Goal: Navigation & Orientation: Find specific page/section

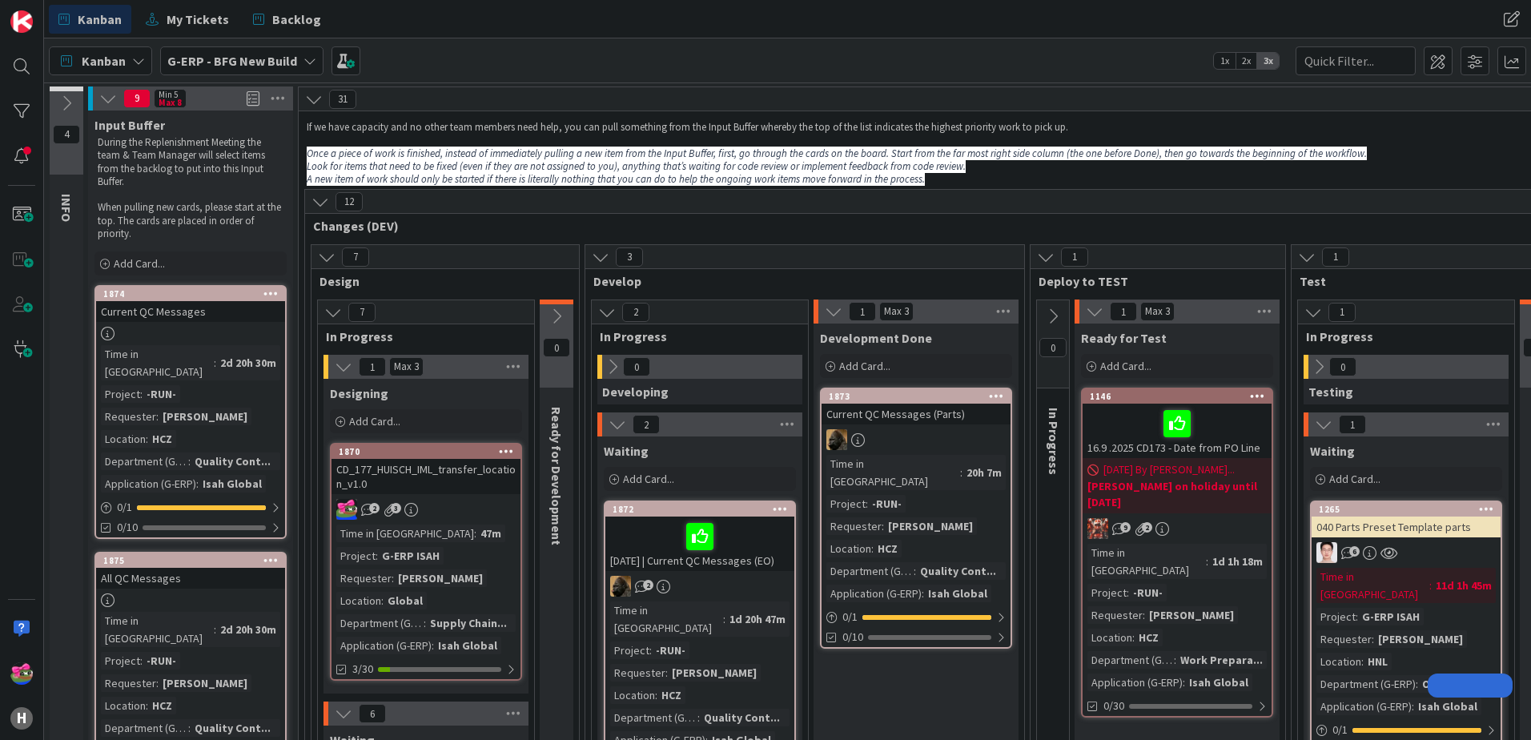
click at [509, 72] on div "Kanban G-ERP - BFG New Build 1x 2x 3x" at bounding box center [787, 60] width 1487 height 44
click at [396, 448] on div "1870" at bounding box center [430, 451] width 182 height 11
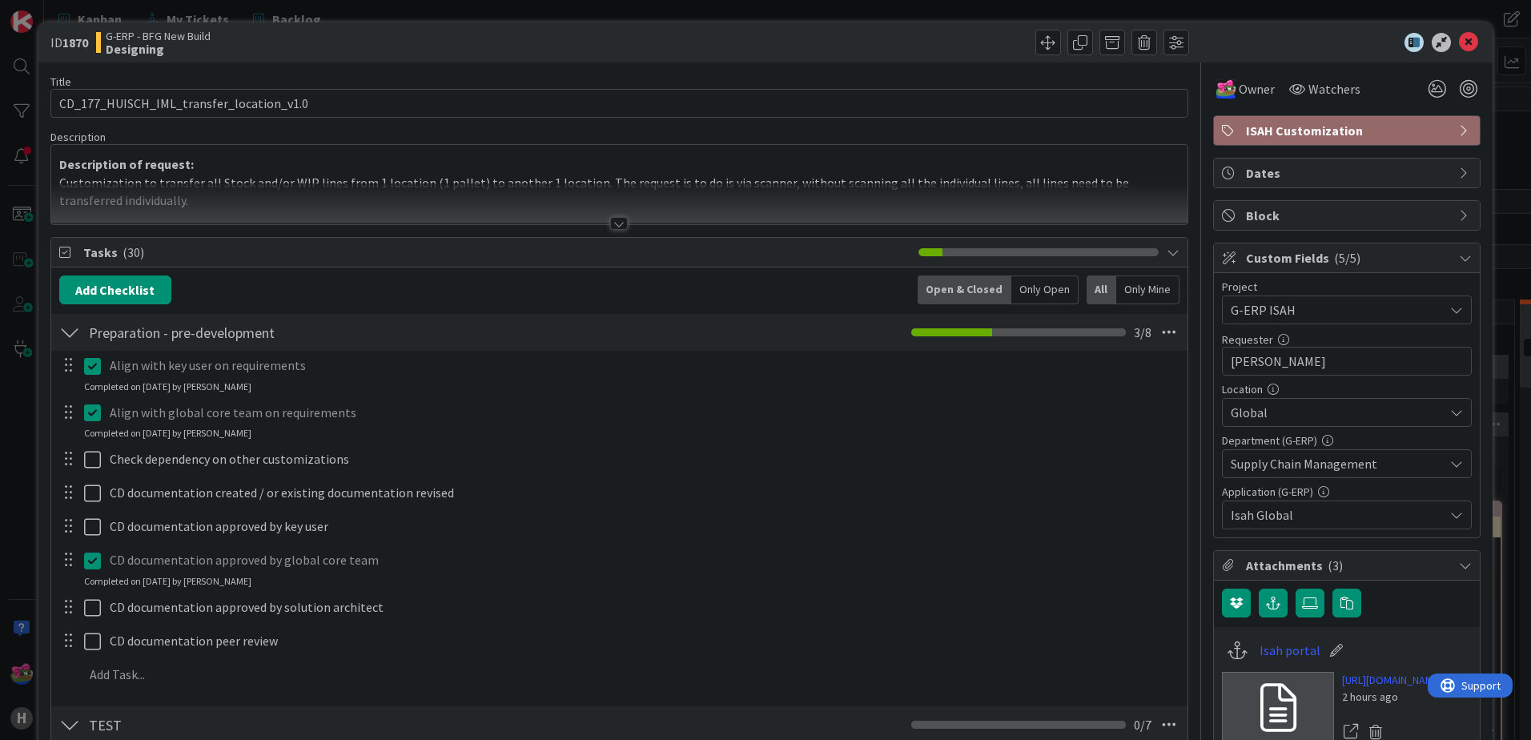
click at [615, 223] on div at bounding box center [619, 223] width 18 height 13
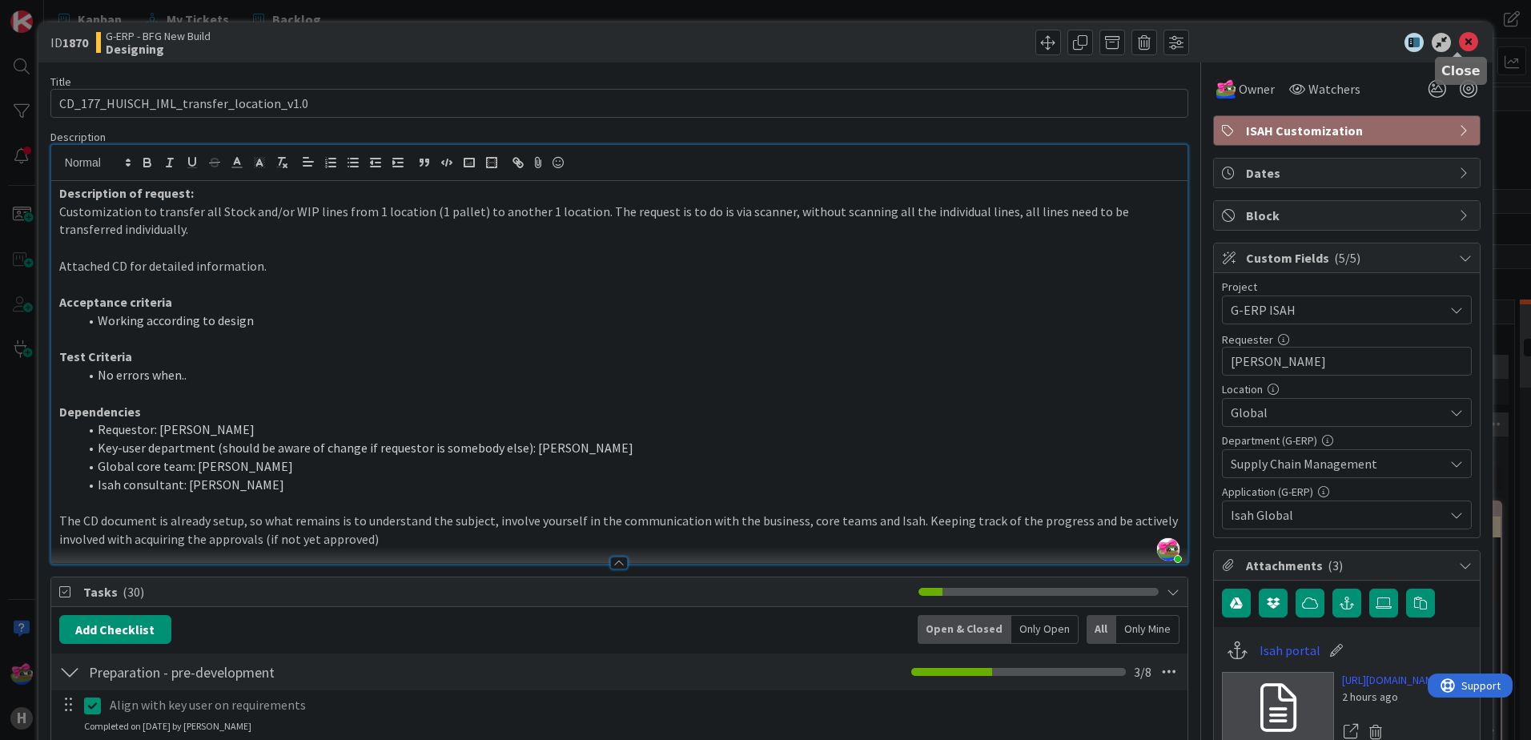
click at [1459, 37] on icon at bounding box center [1468, 42] width 19 height 19
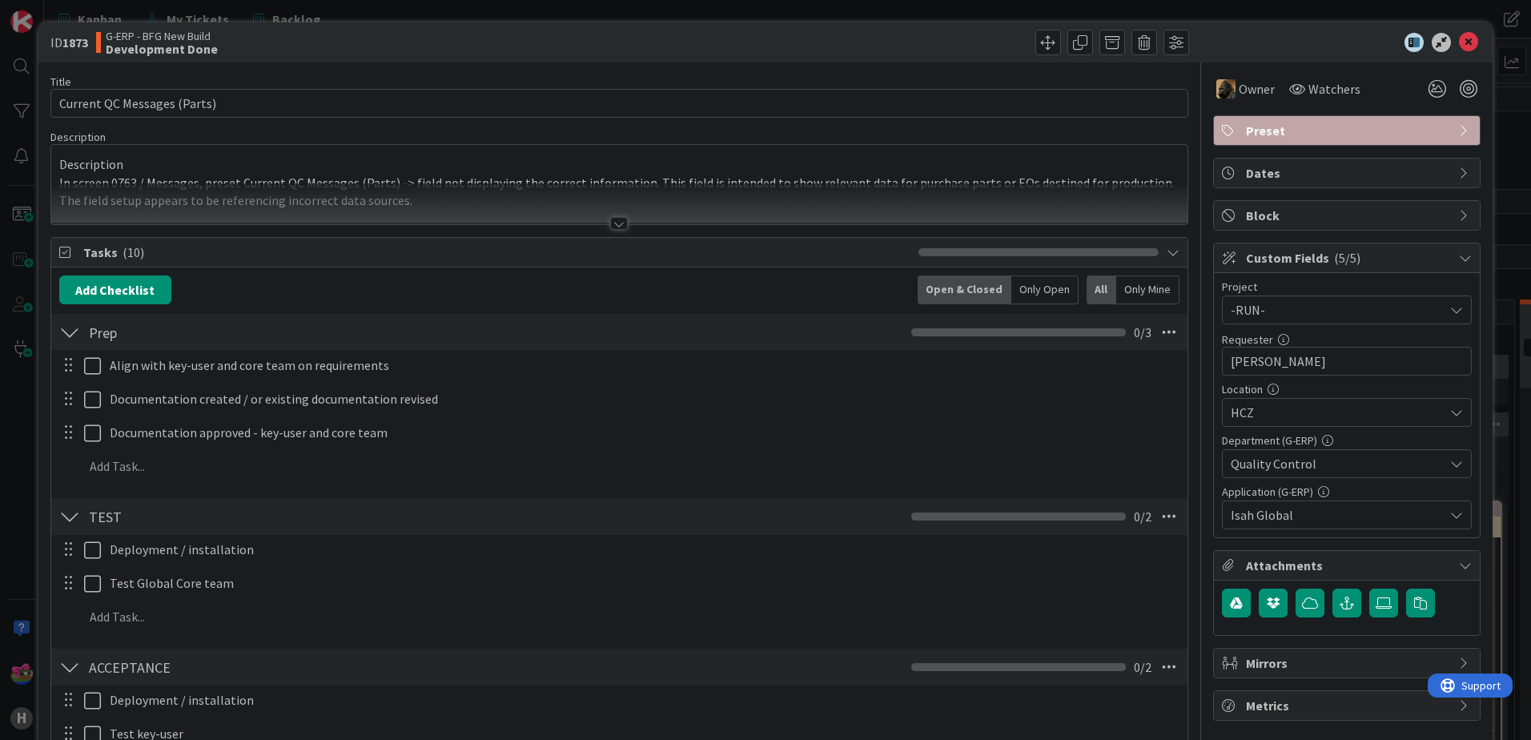
click at [610, 223] on div at bounding box center [619, 223] width 18 height 13
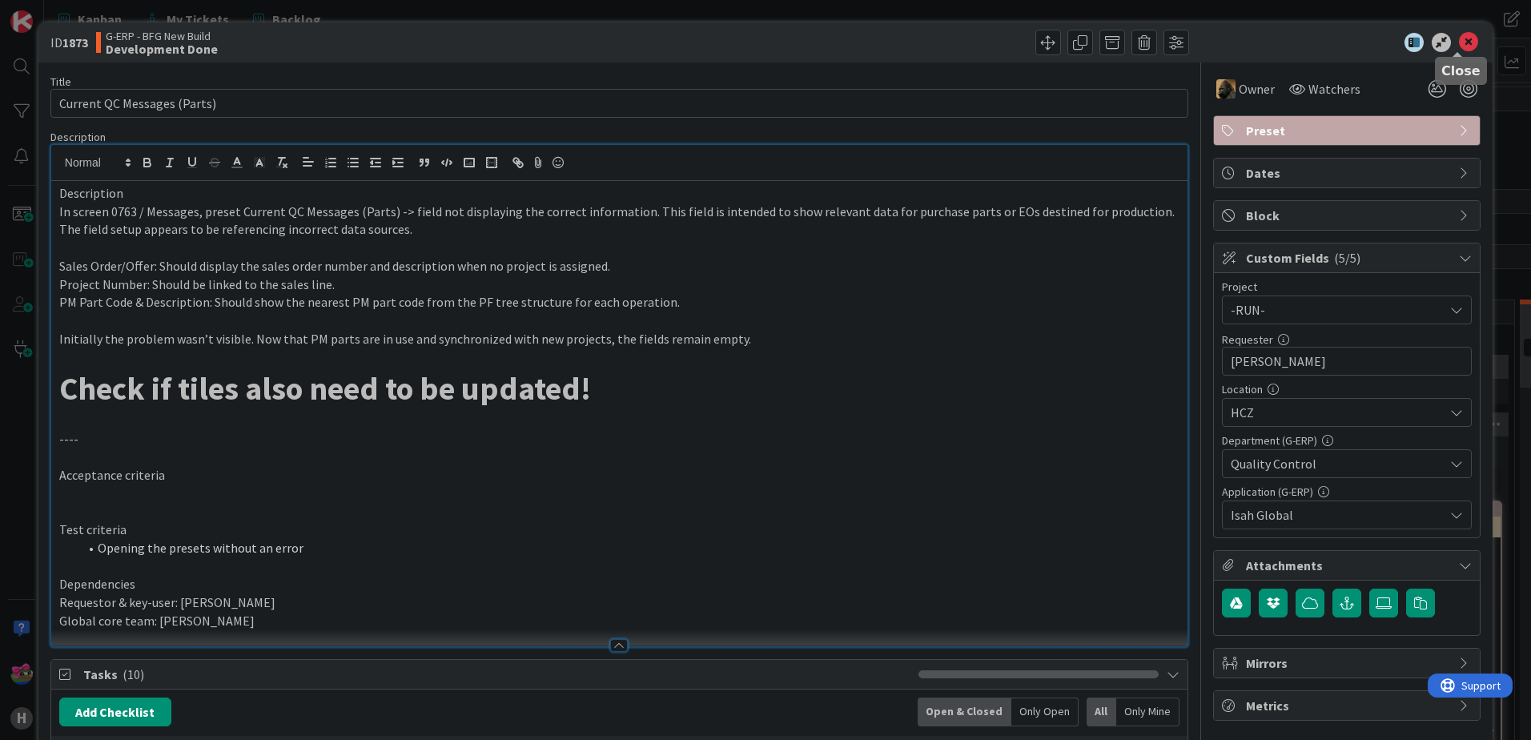
click at [1460, 41] on icon at bounding box center [1468, 42] width 19 height 19
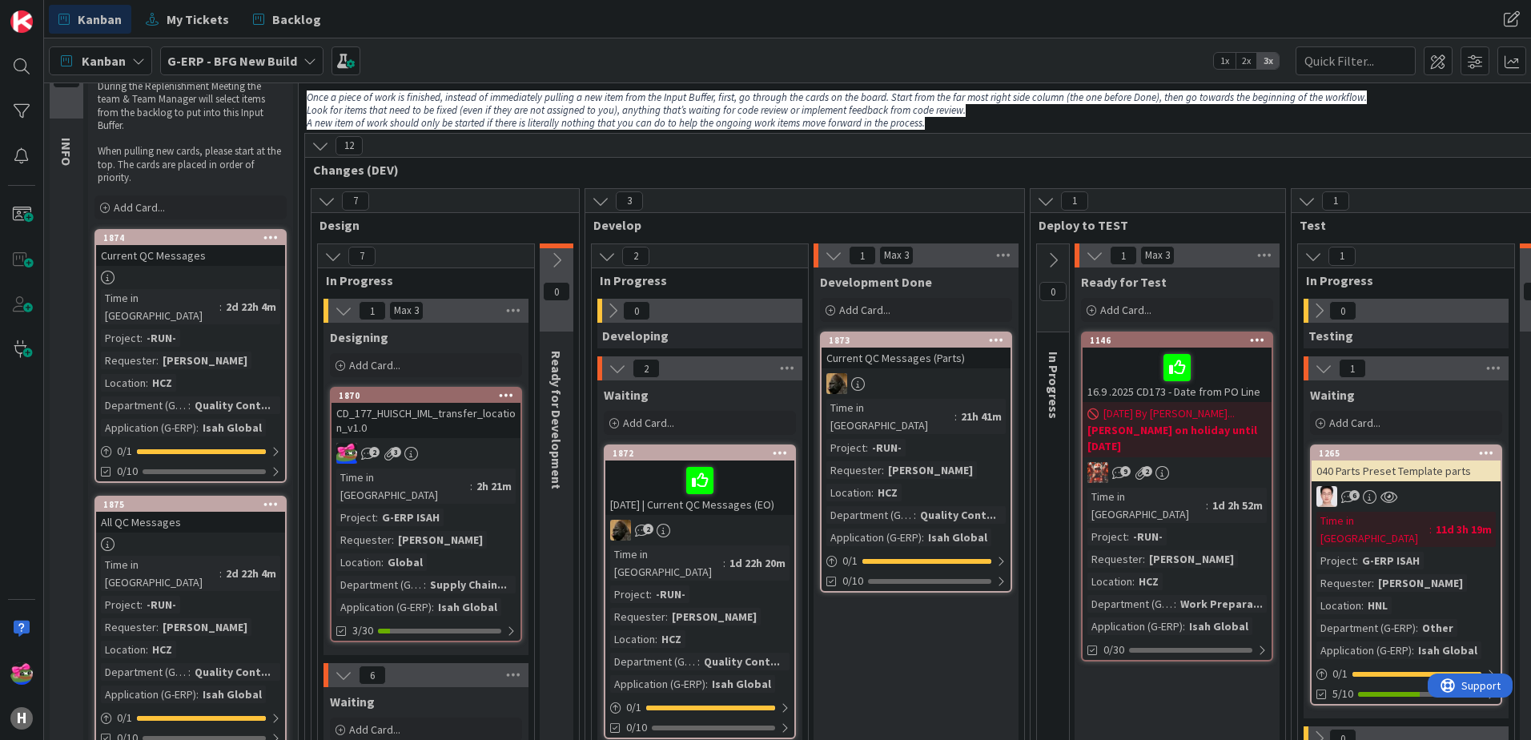
scroll to position [80, 0]
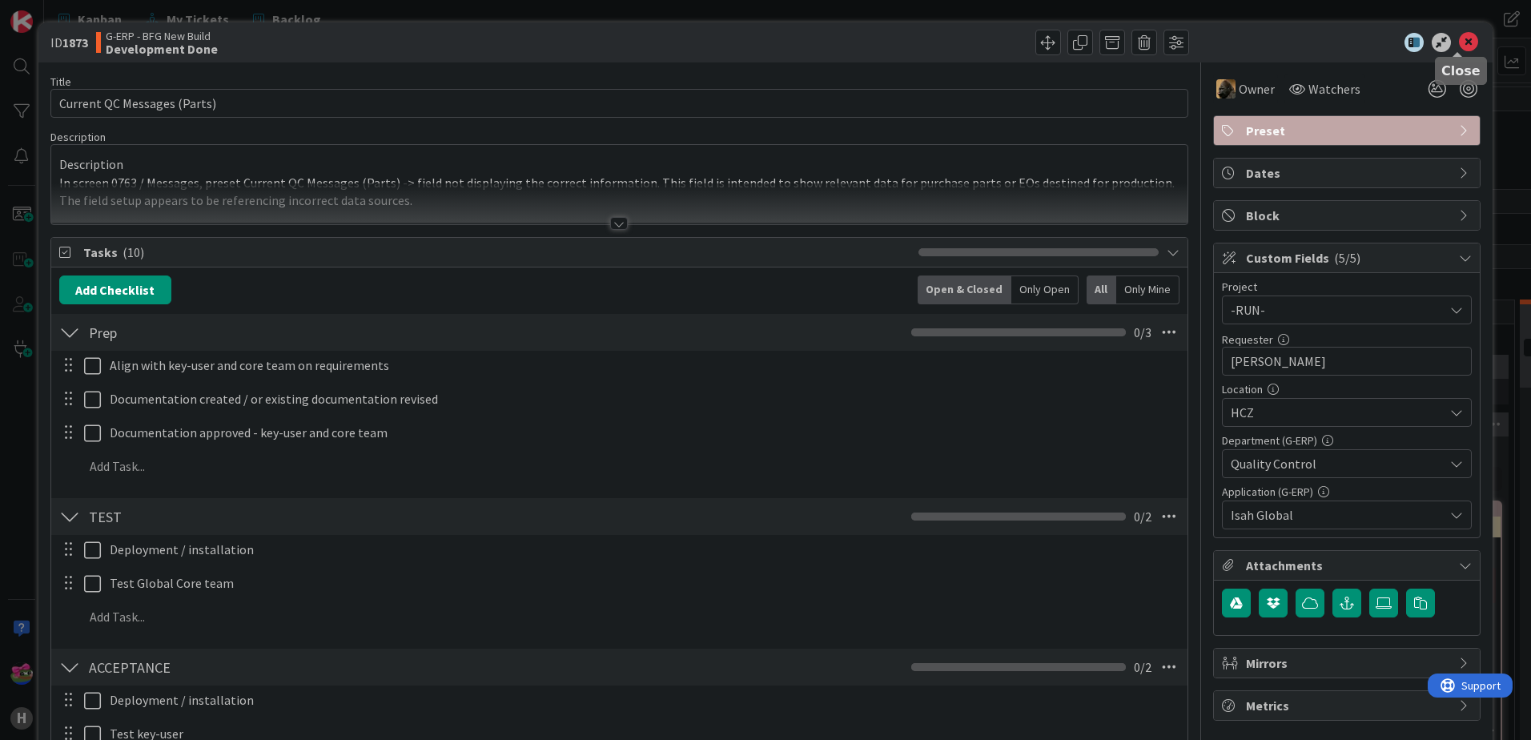
click at [1459, 48] on icon at bounding box center [1468, 42] width 19 height 19
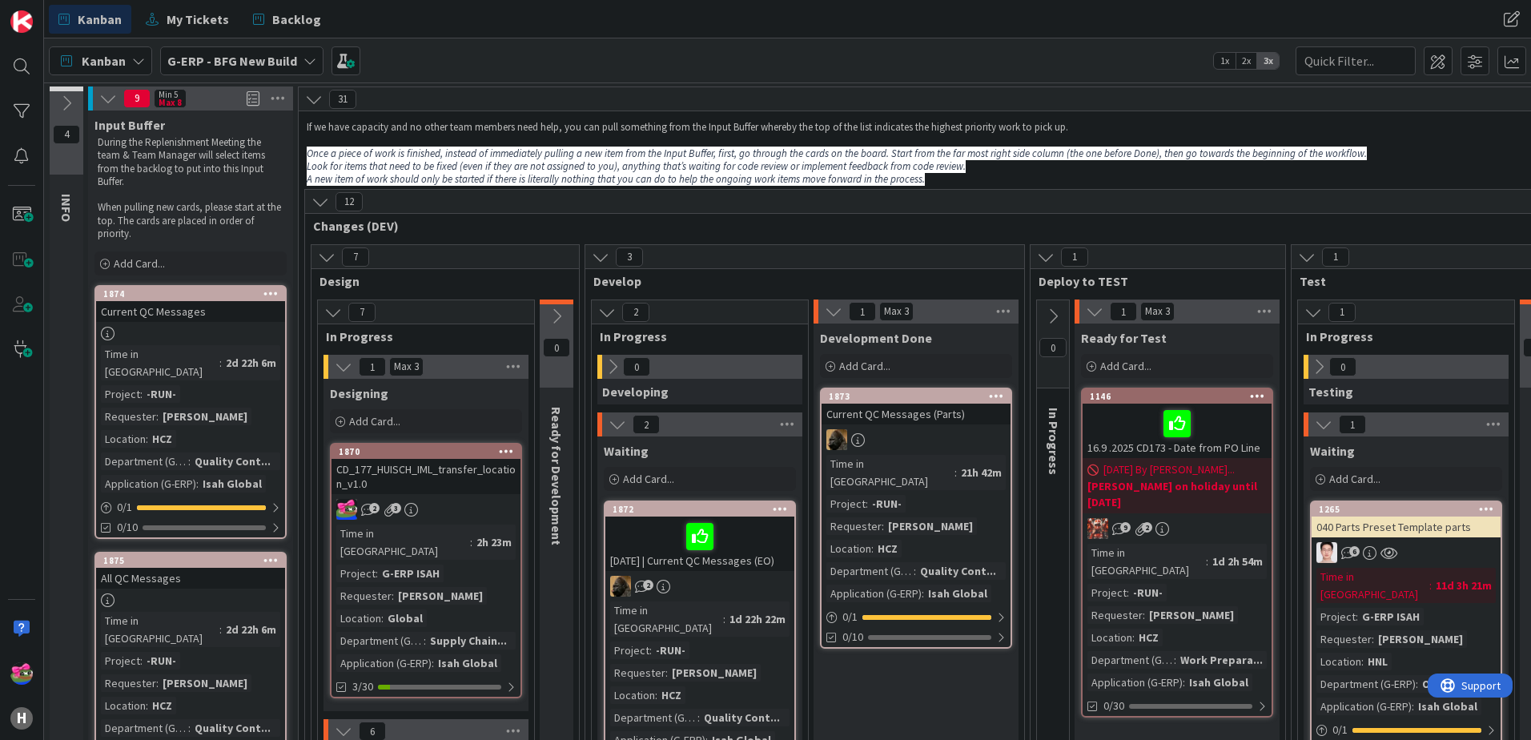
scroll to position [160, 0]
